Goal: Task Accomplishment & Management: Manage account settings

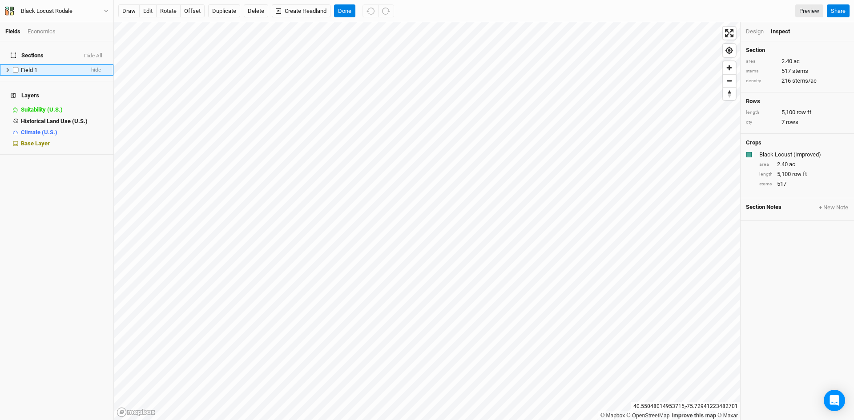
click at [20, 64] on label at bounding box center [15, 69] width 11 height 11
click at [19, 67] on input "checkbox" at bounding box center [16, 70] width 6 height 6
checkbox input "true"
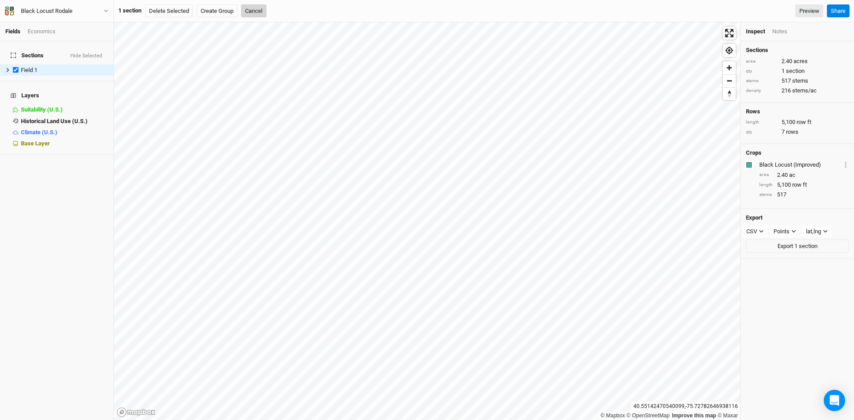
click at [264, 13] on button "Cancel" at bounding box center [253, 10] width 25 height 13
